Goal: Check status: Check status

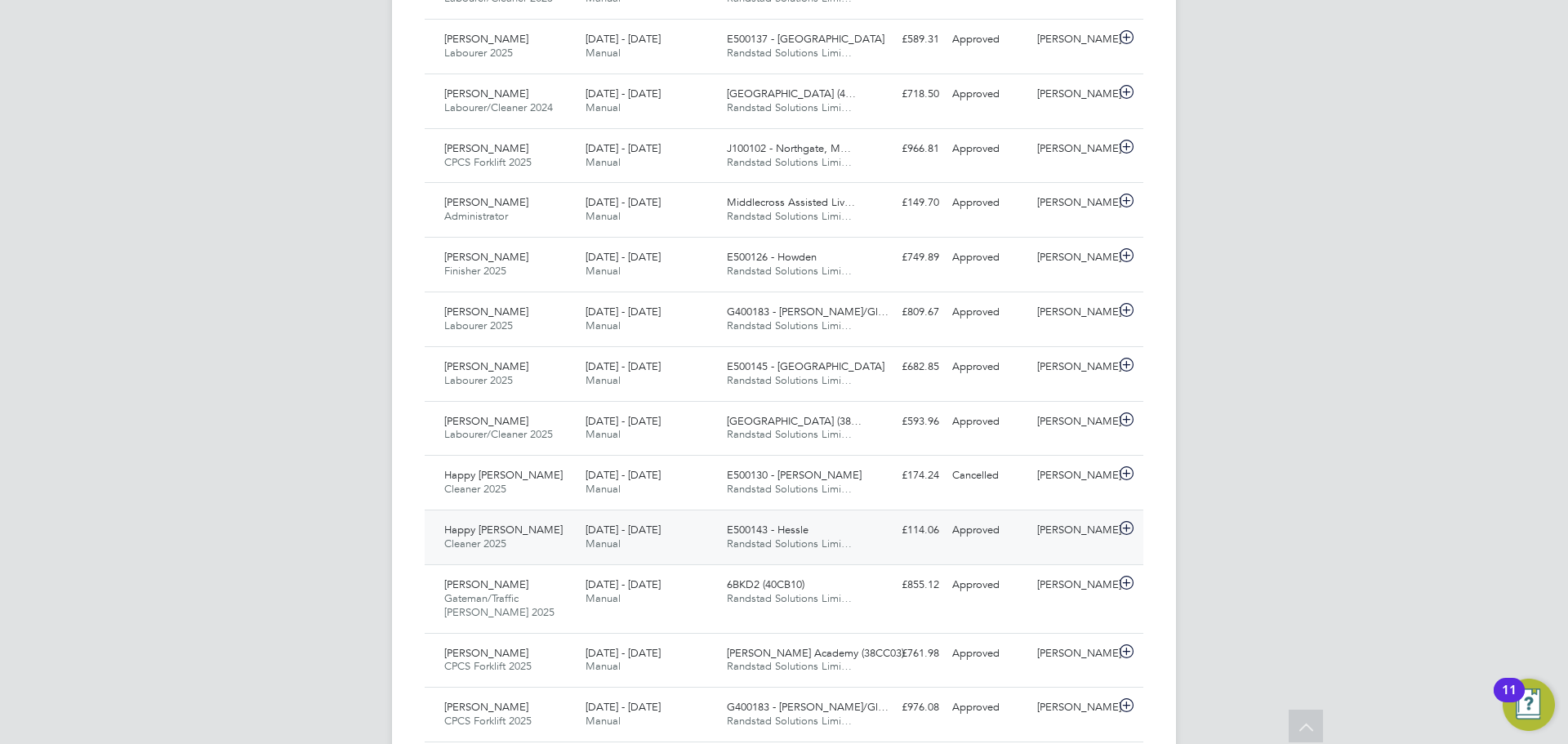
click at [1083, 544] on div "[PERSON_NAME]" at bounding box center [1072, 530] width 85 height 27
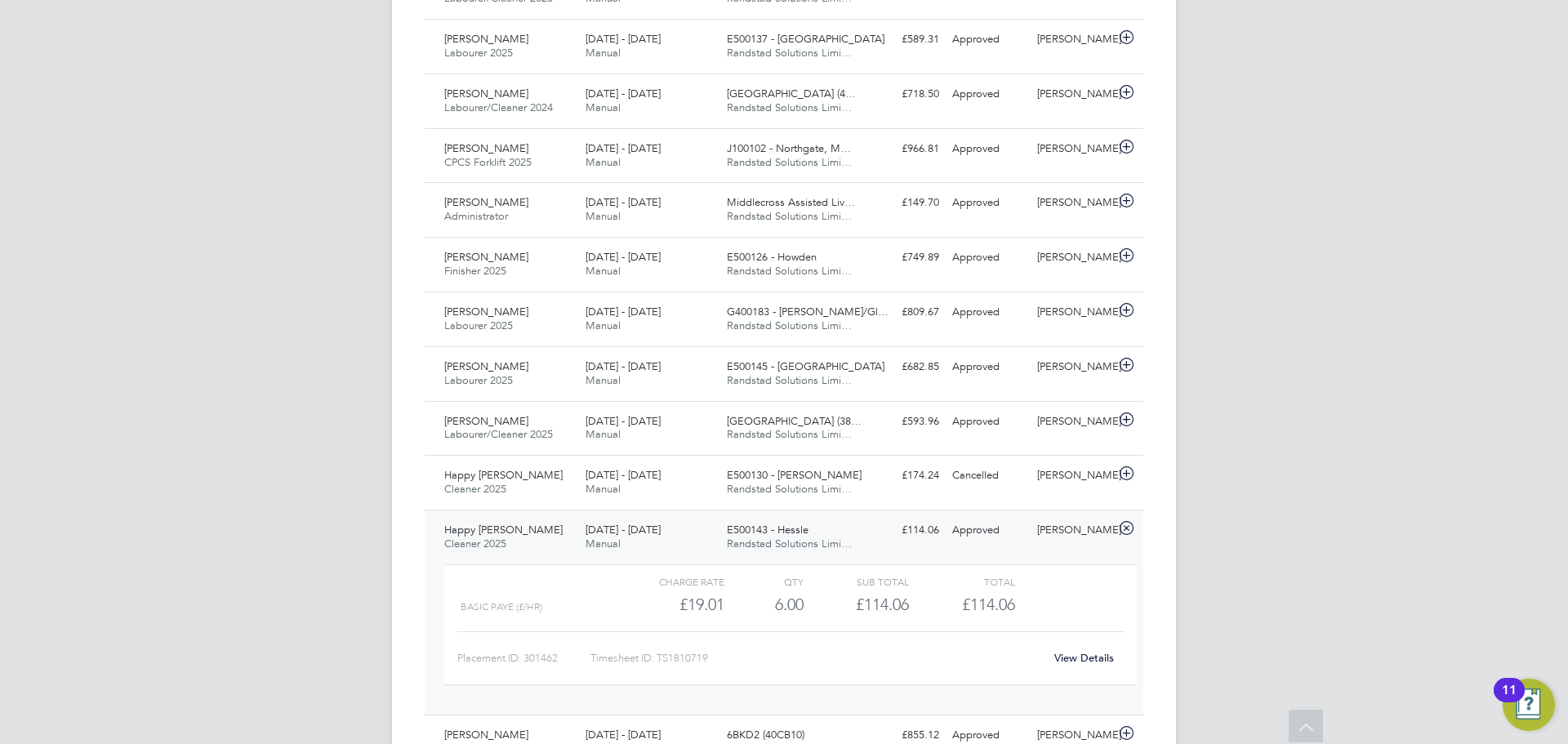
click at [1087, 658] on link "View Details" at bounding box center [1084, 658] width 60 height 14
click at [1072, 540] on div "[PERSON_NAME]" at bounding box center [1072, 530] width 85 height 27
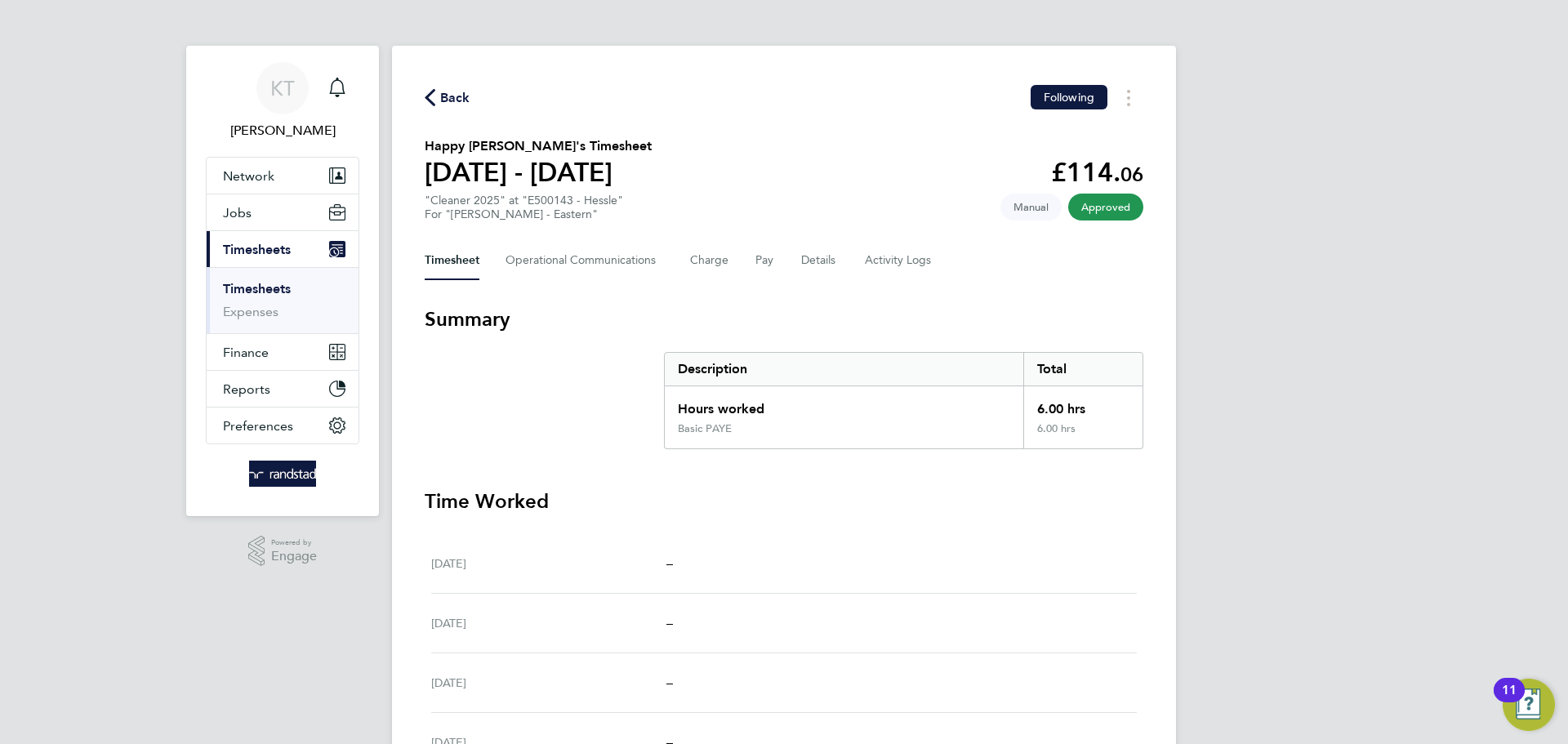
click at [452, 95] on span "Back" at bounding box center [456, 98] width 30 height 20
